Goal: Task Accomplishment & Management: Use online tool/utility

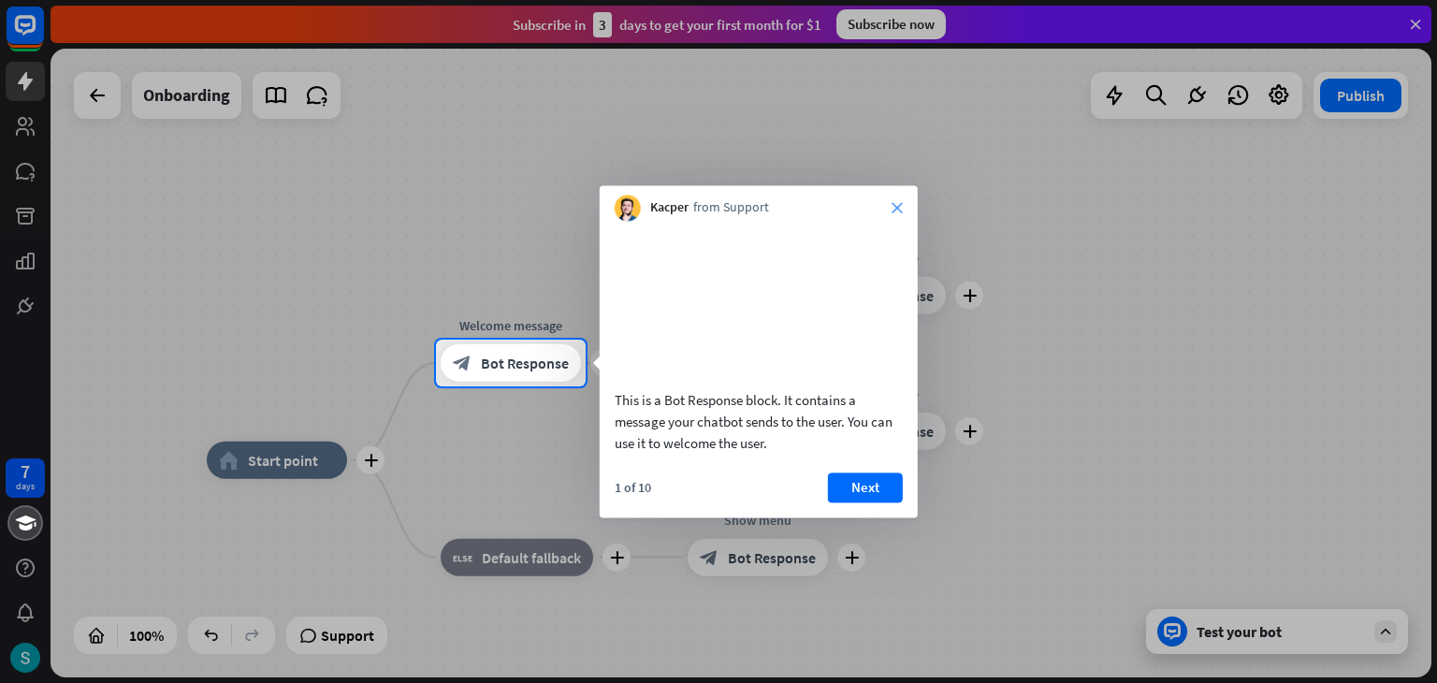
click at [898, 208] on icon "close" at bounding box center [897, 207] width 11 height 11
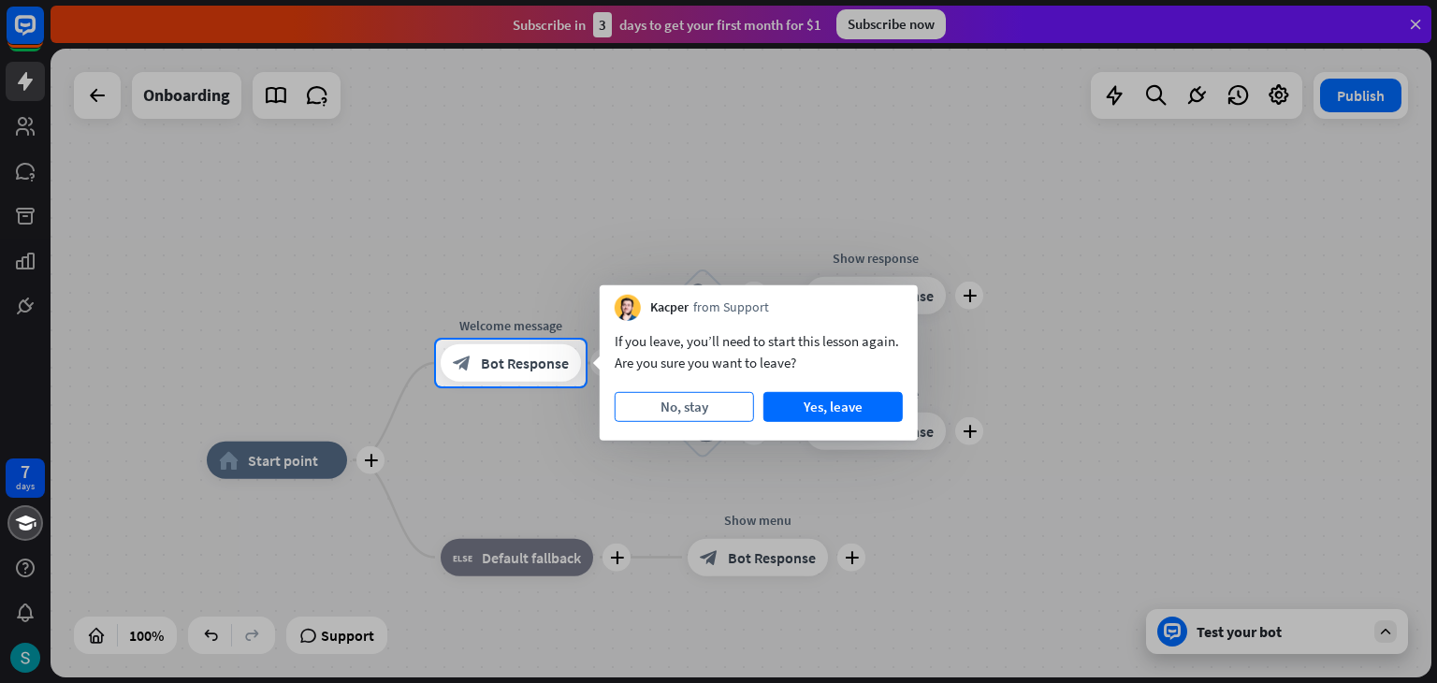
click at [681, 413] on button "No, stay" at bounding box center [684, 407] width 139 height 30
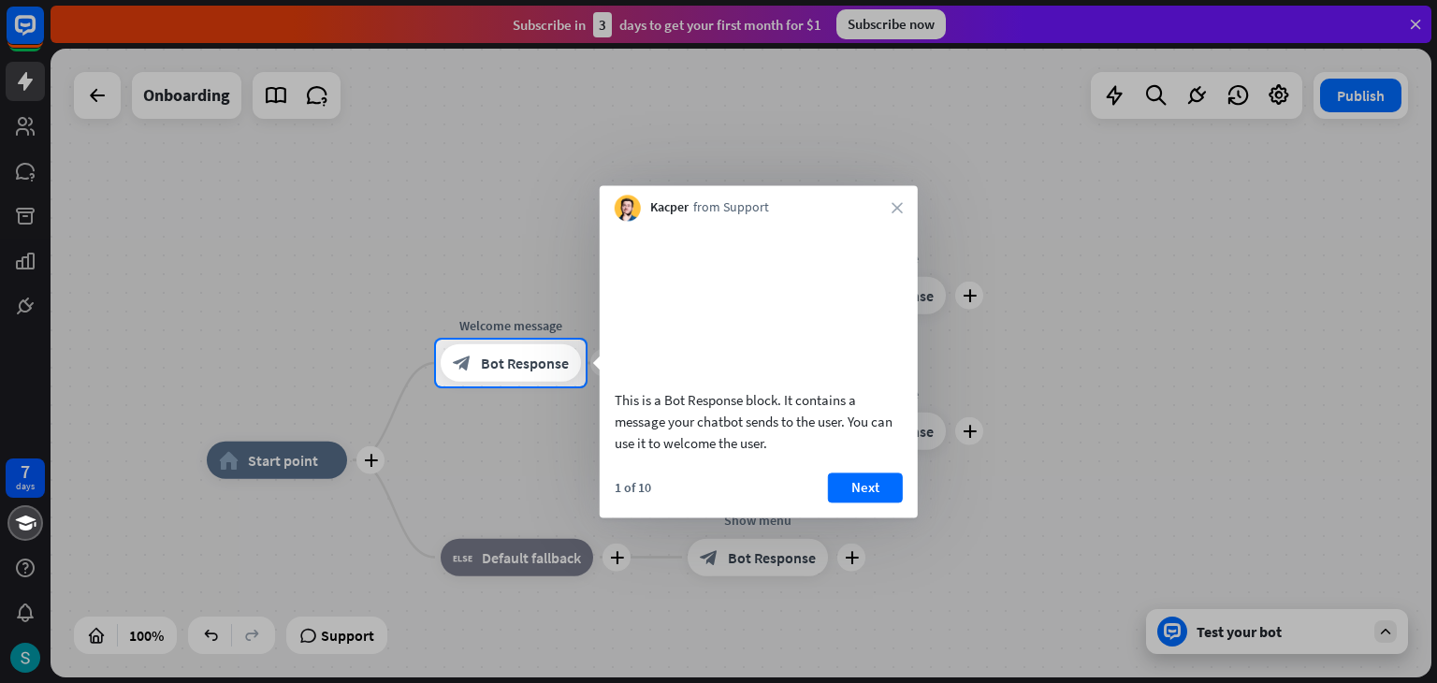
click at [895, 201] on div "Kacper from Support close" at bounding box center [759, 203] width 318 height 36
click at [899, 211] on icon "close" at bounding box center [897, 207] width 11 height 11
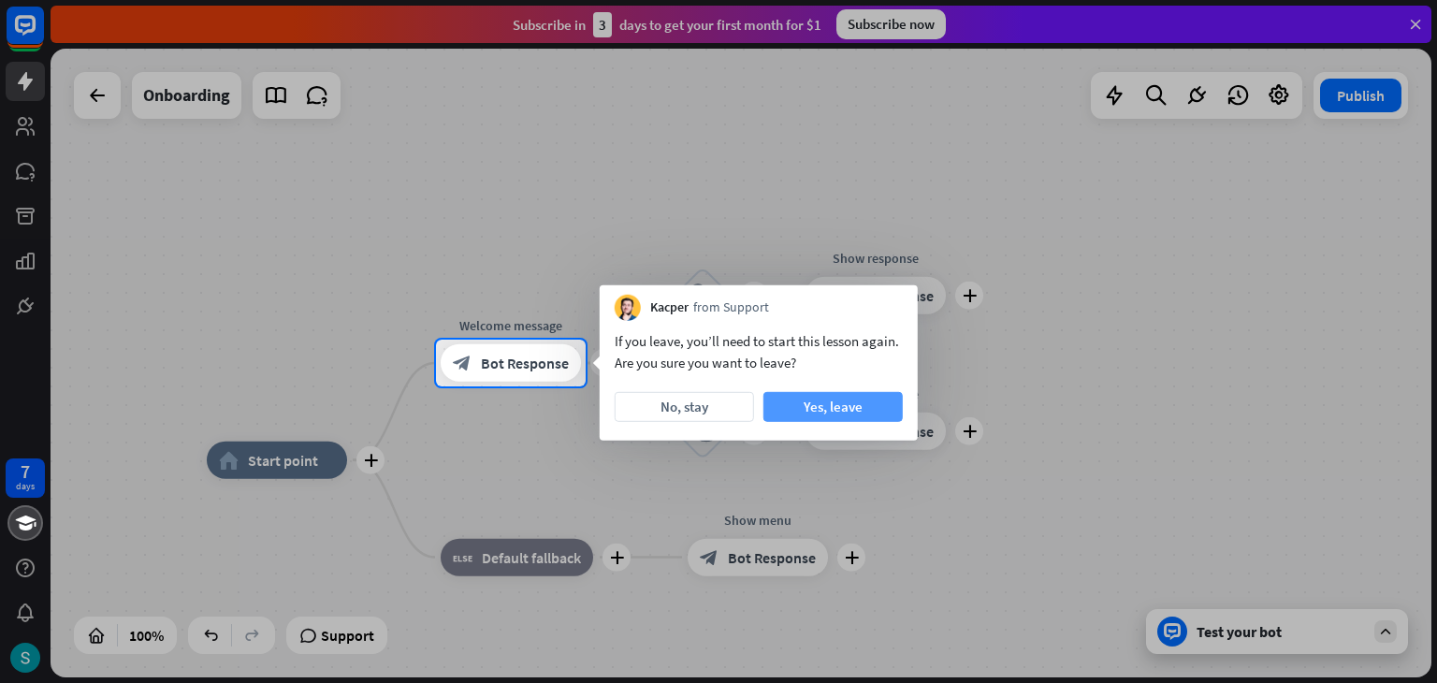
click at [845, 408] on button "Yes, leave" at bounding box center [833, 407] width 139 height 30
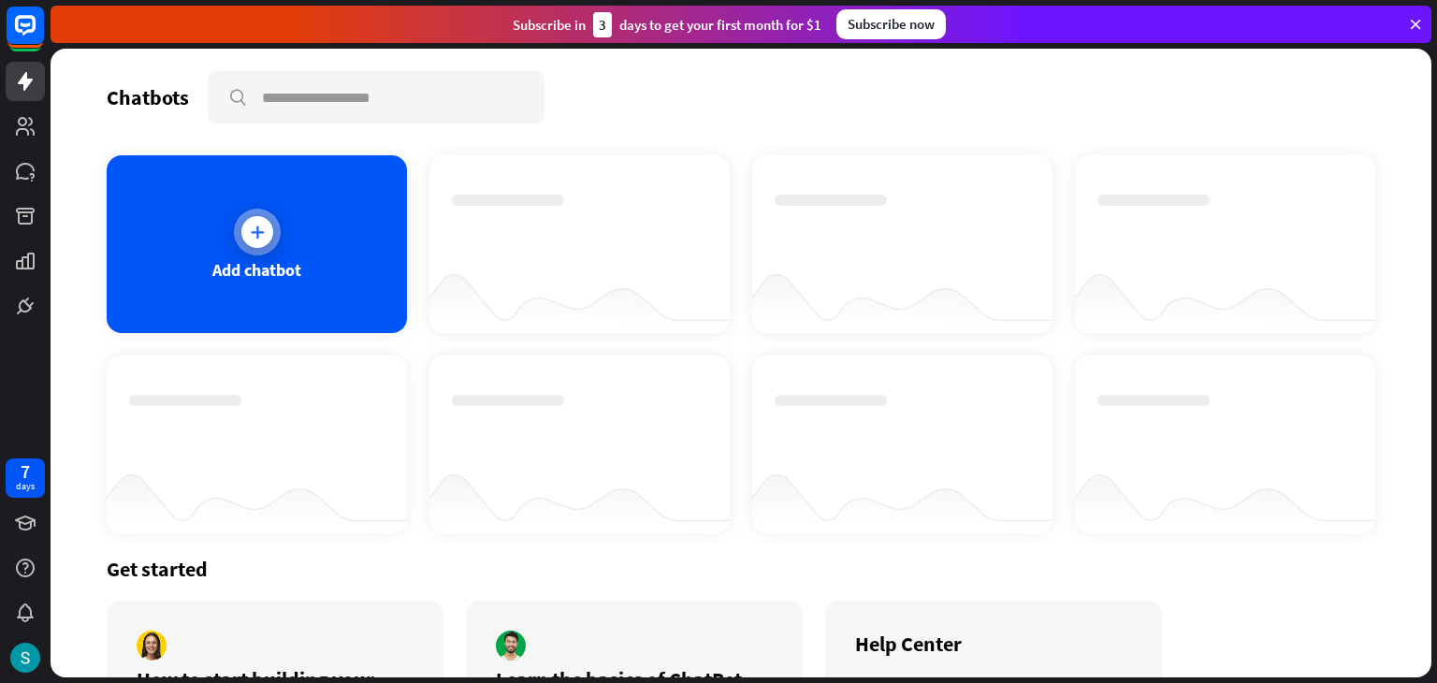
click at [239, 238] on div at bounding box center [257, 232] width 47 height 47
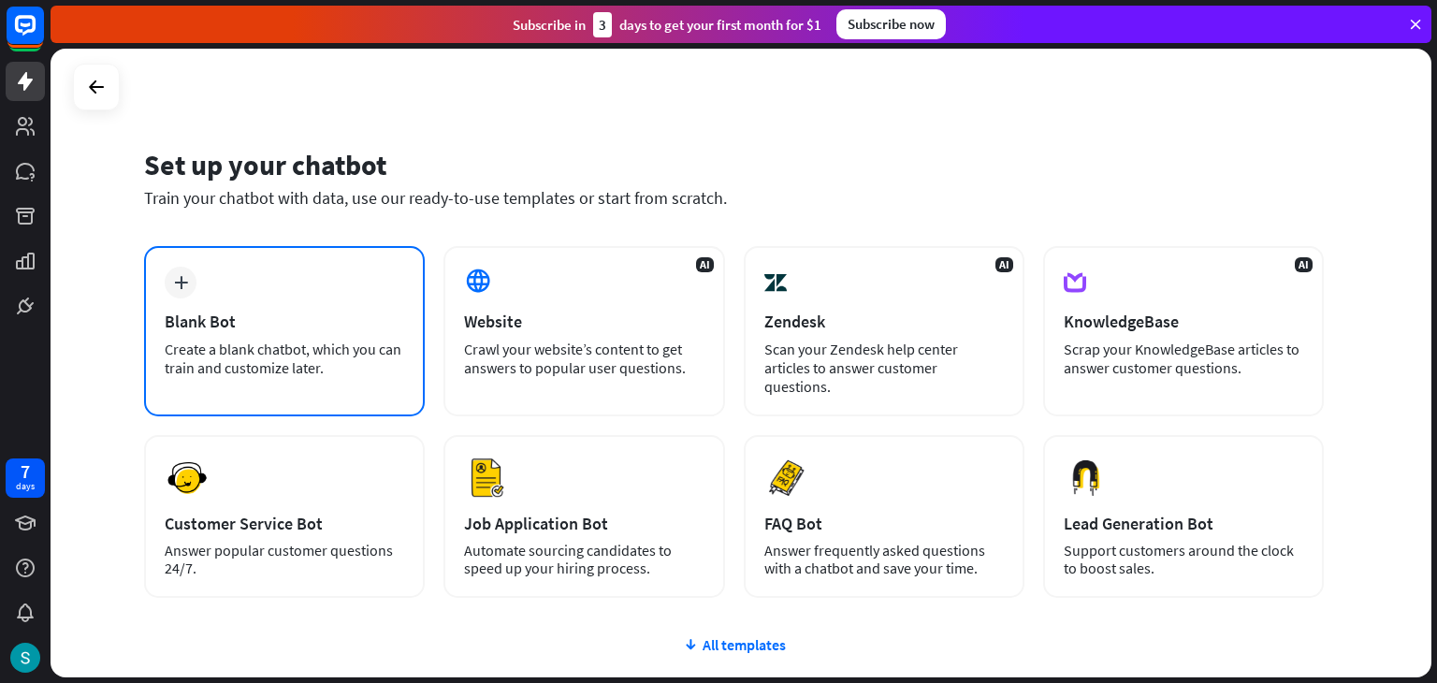
click at [300, 311] on div "Blank Bot" at bounding box center [285, 322] width 240 height 22
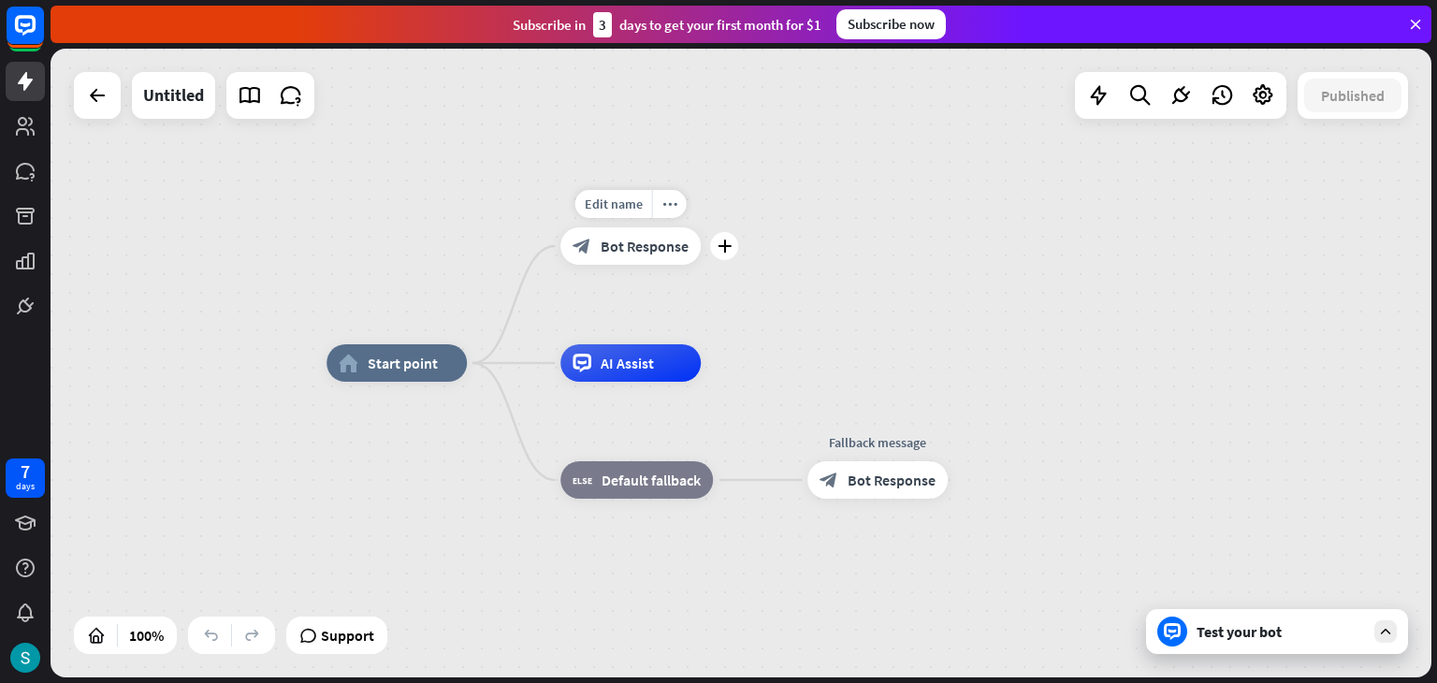
click at [651, 265] on div "Edit name more_horiz plus block_bot_response Bot Response" at bounding box center [630, 245] width 140 height 37
click at [722, 247] on icon "plus" at bounding box center [725, 246] width 14 height 13
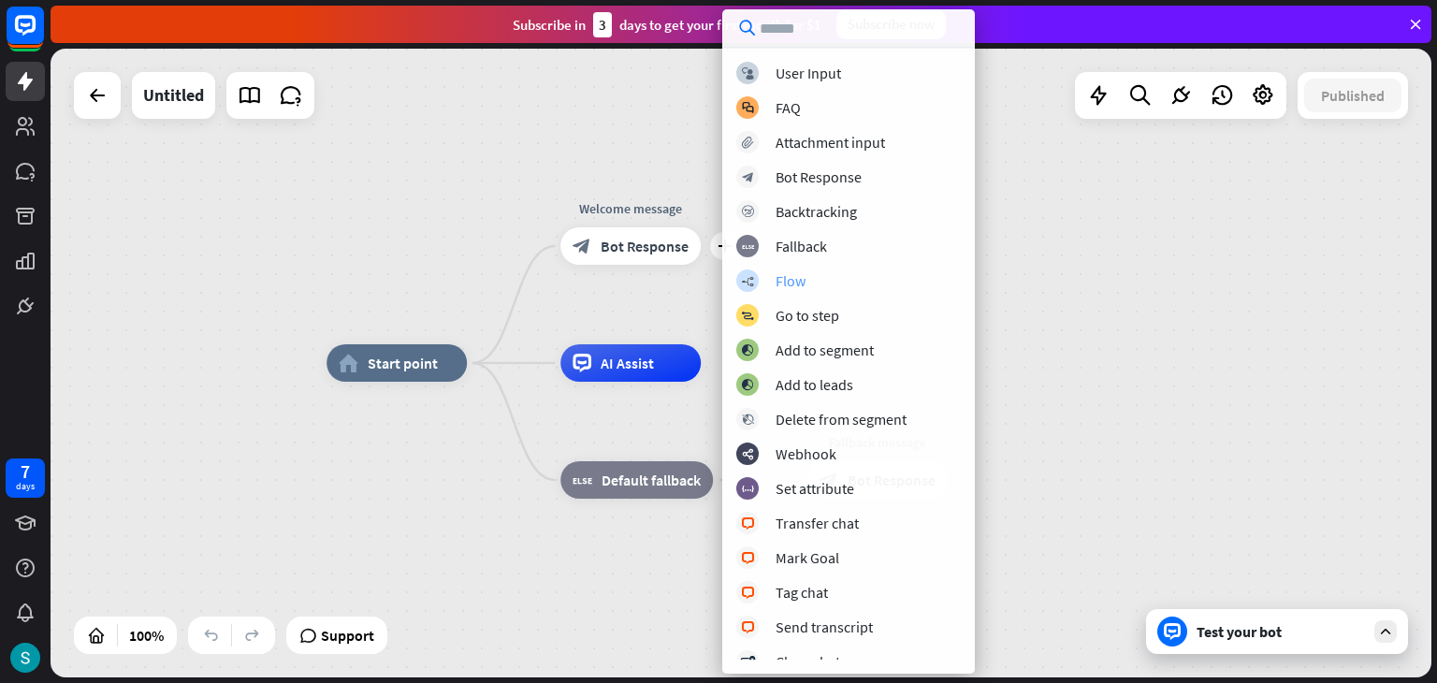
click at [793, 278] on div "Flow" at bounding box center [791, 280] width 30 height 19
